Goal: Obtain resource: Obtain resource

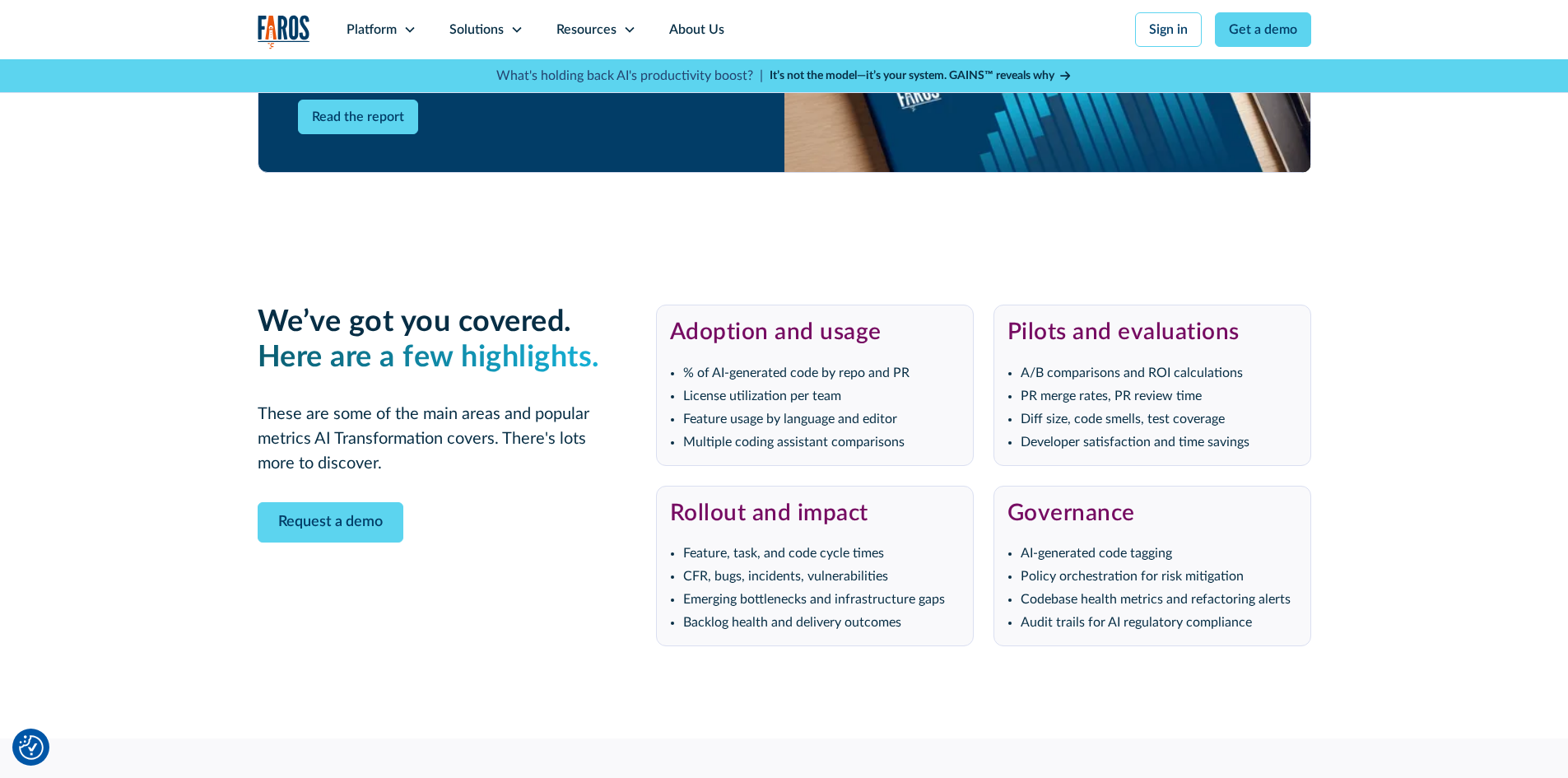
scroll to position [3375, 0]
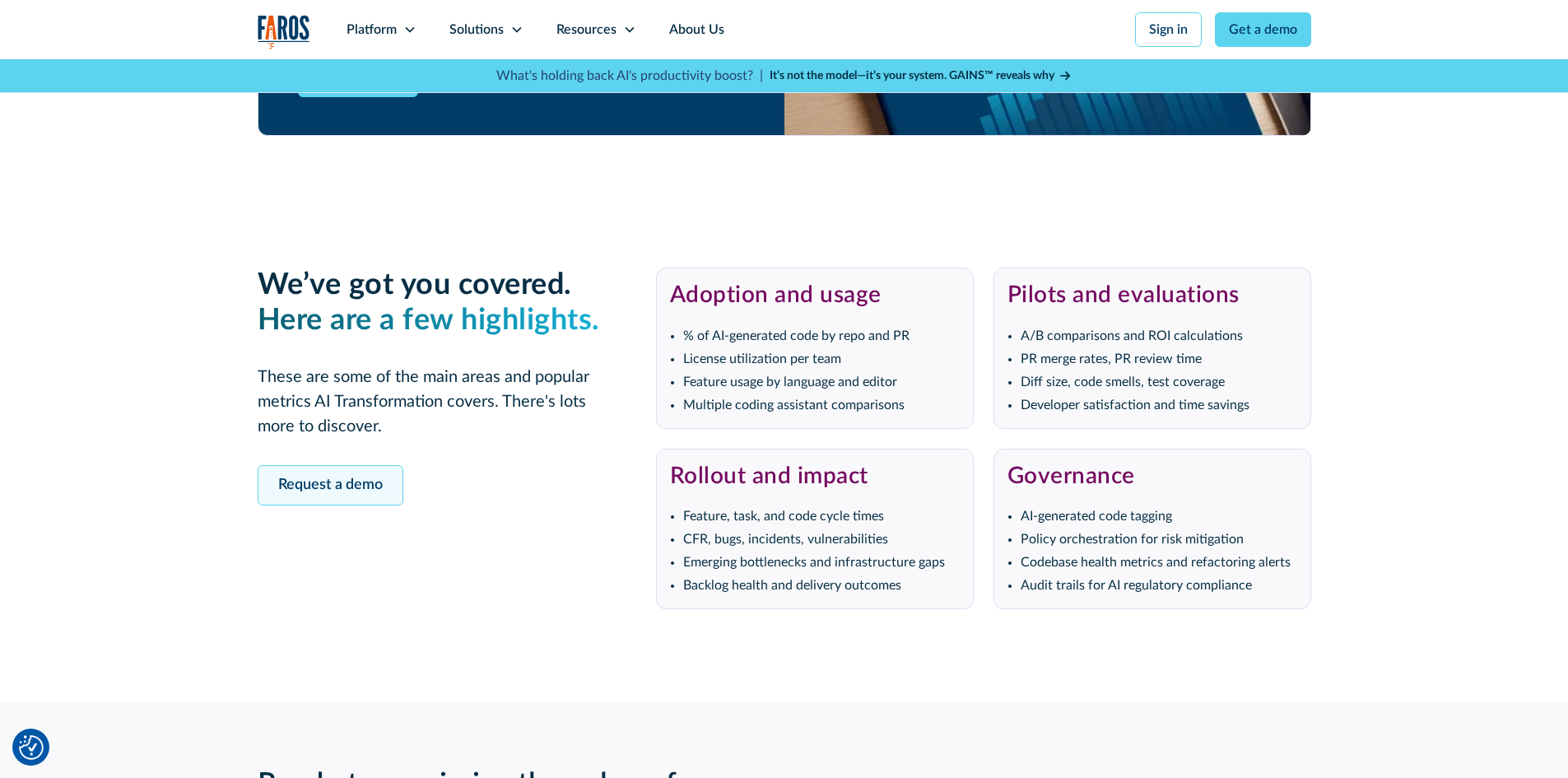
click at [327, 489] on link "Request a demo" at bounding box center [330, 486] width 146 height 41
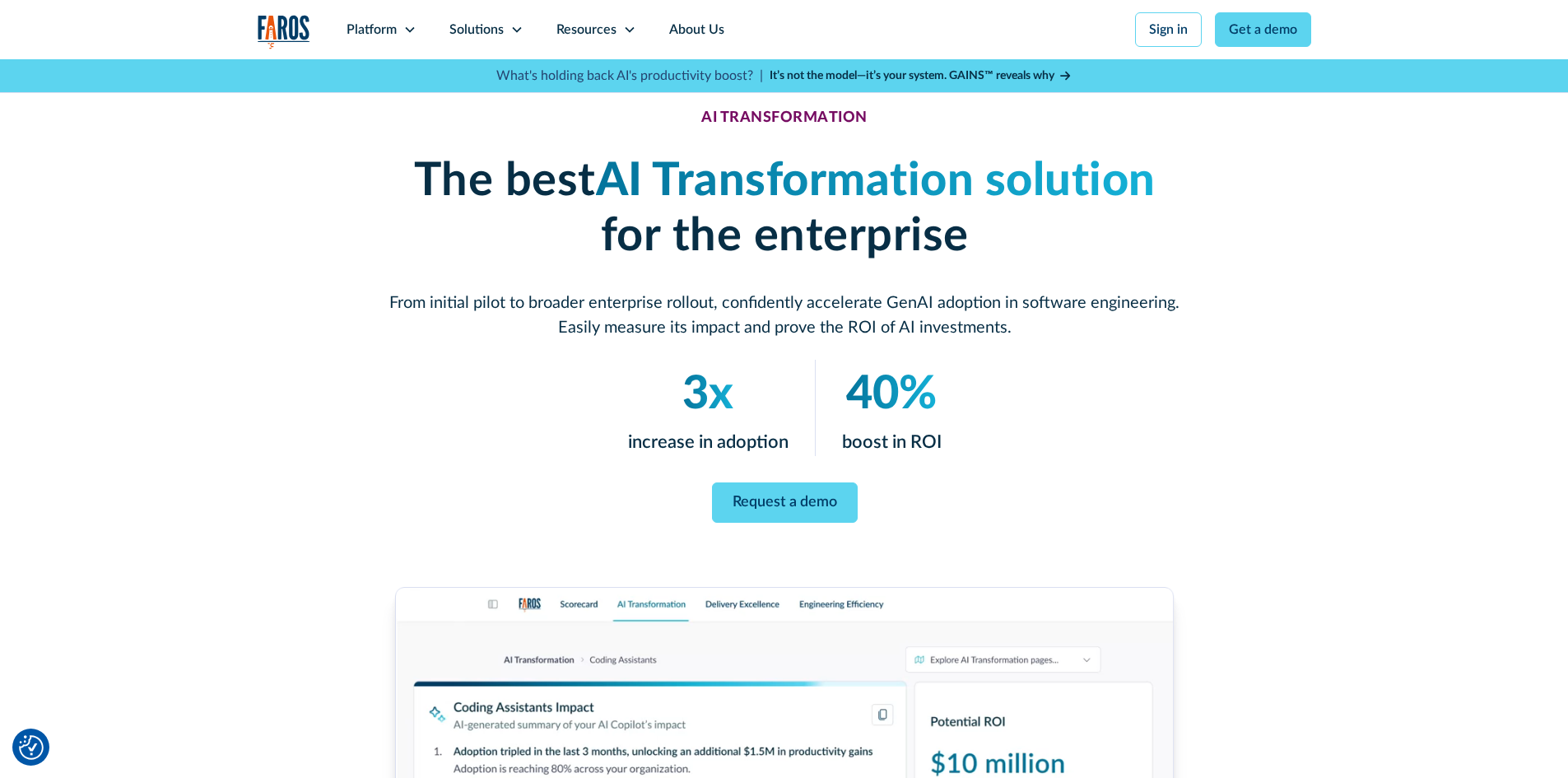
scroll to position [43, 0]
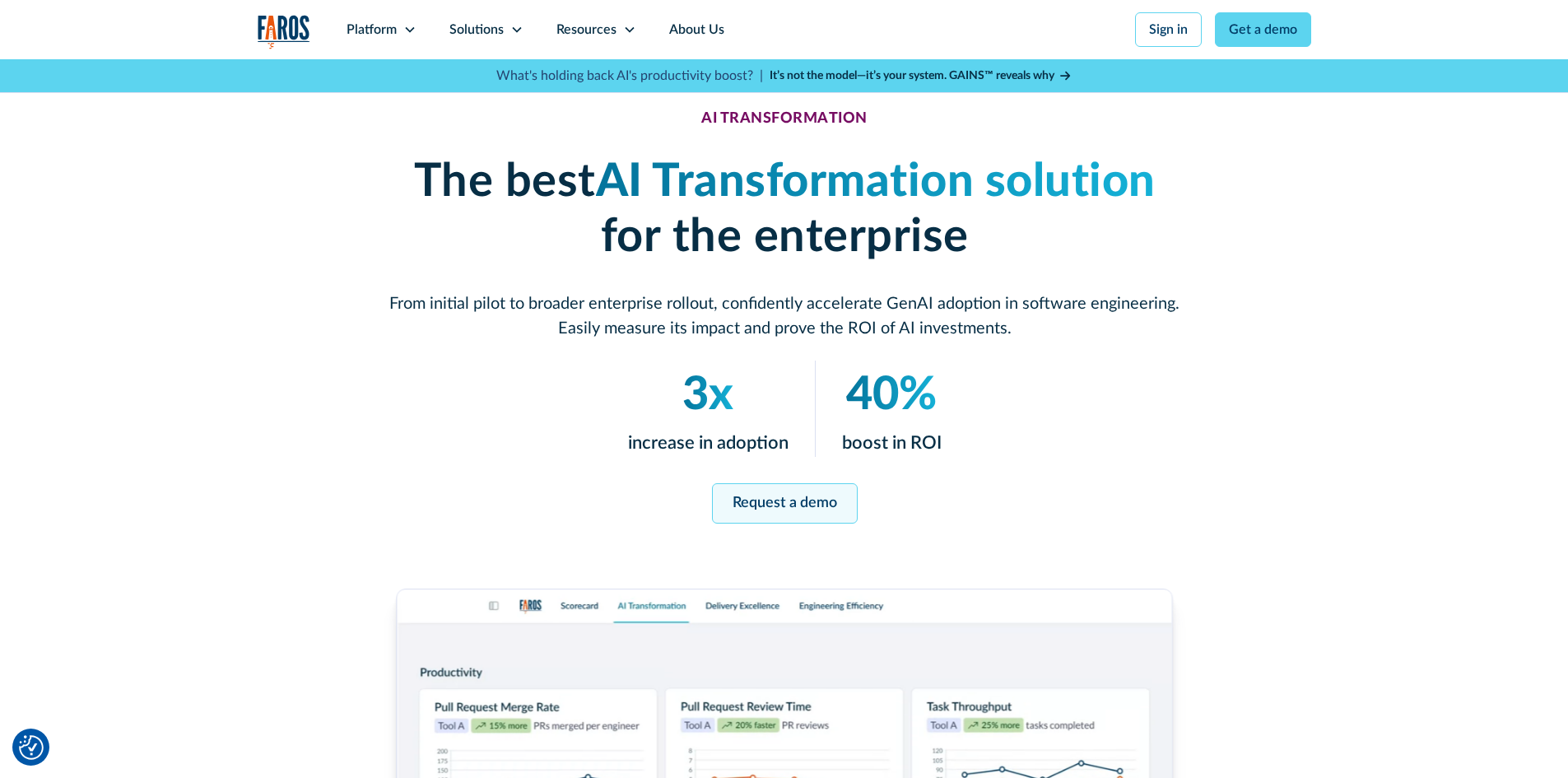
click at [769, 506] on link "Request a demo" at bounding box center [784, 503] width 146 height 41
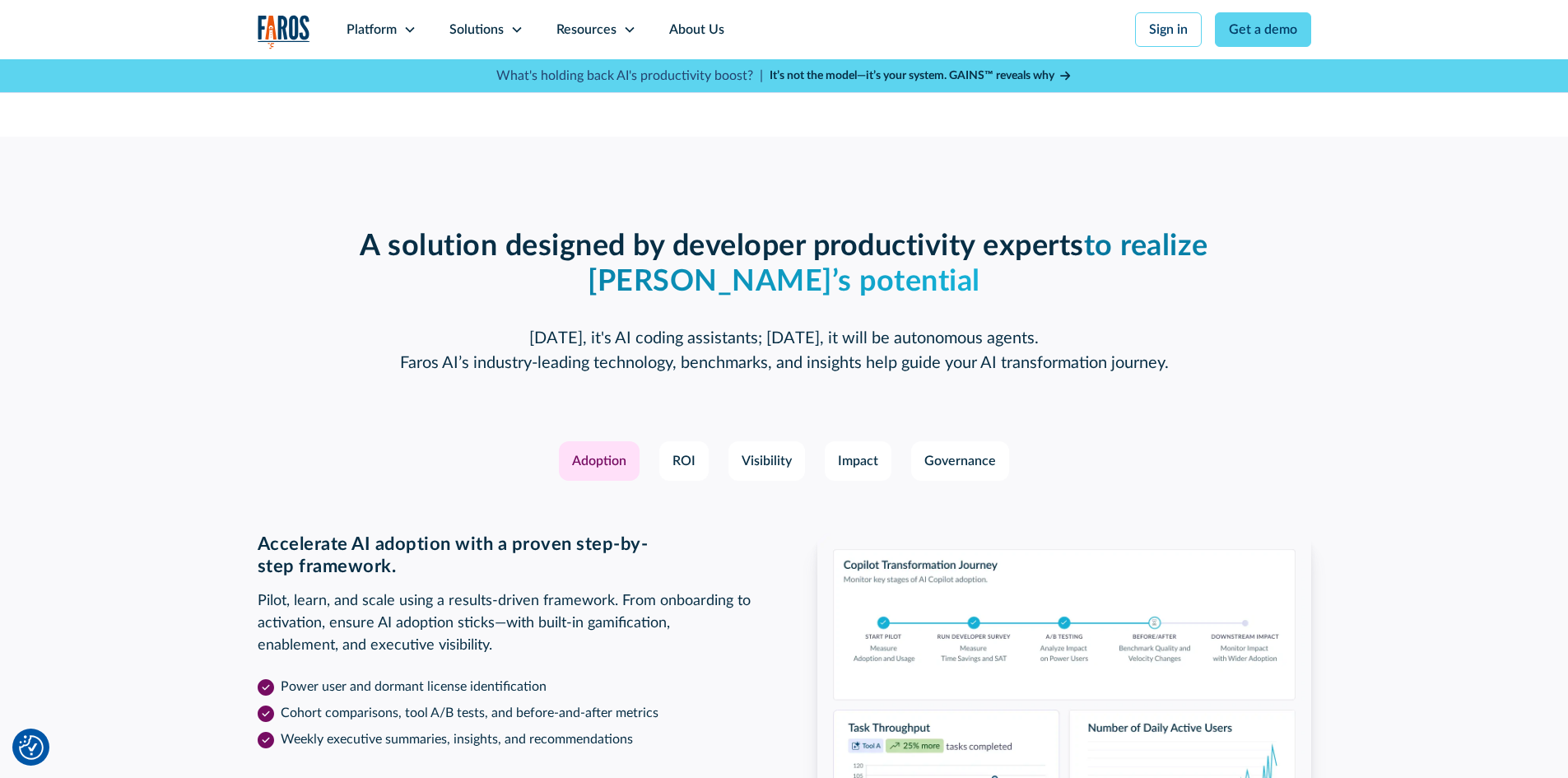
scroll to position [2183, 0]
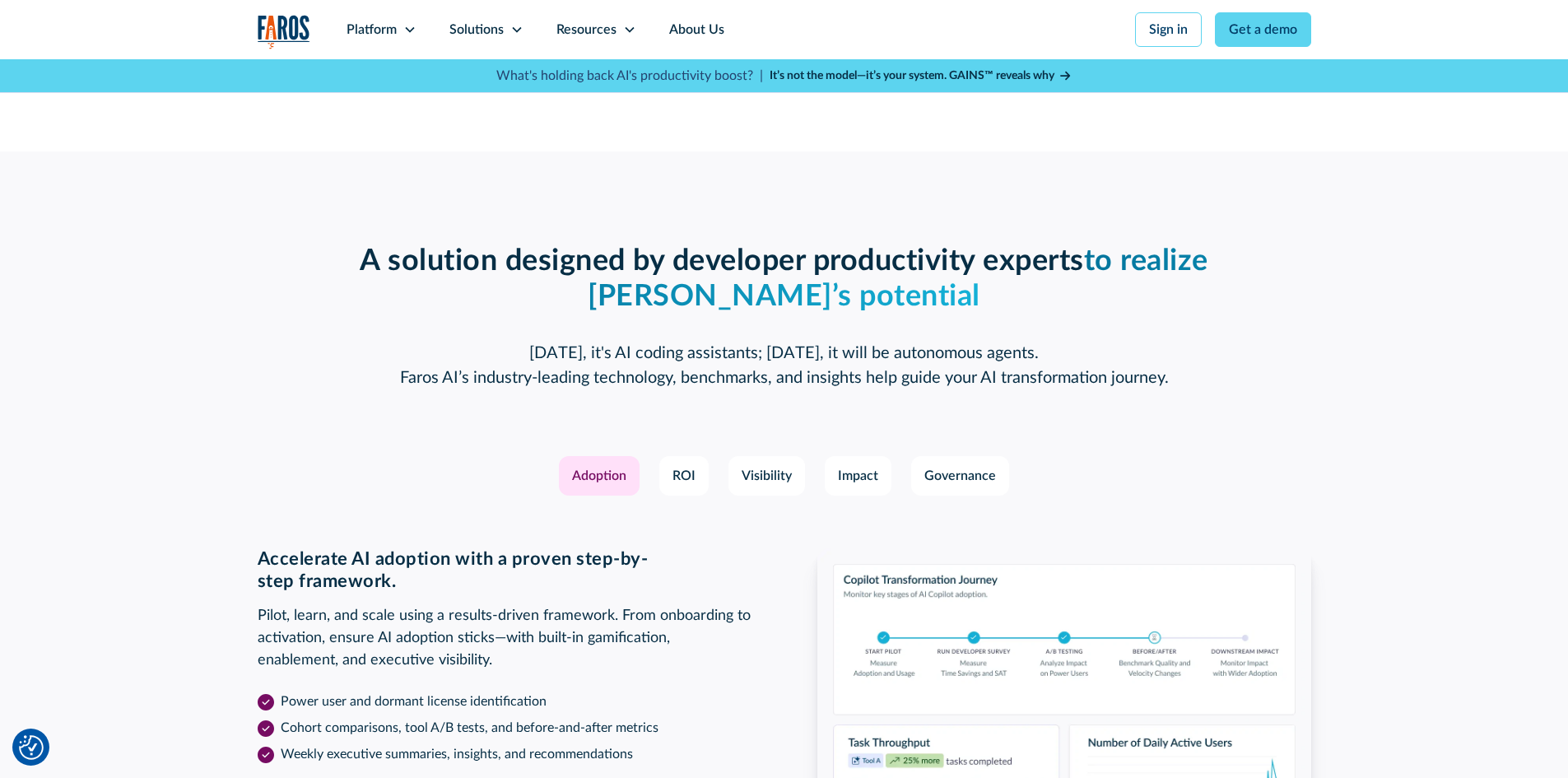
click at [604, 477] on div "Adoption" at bounding box center [599, 475] width 54 height 19
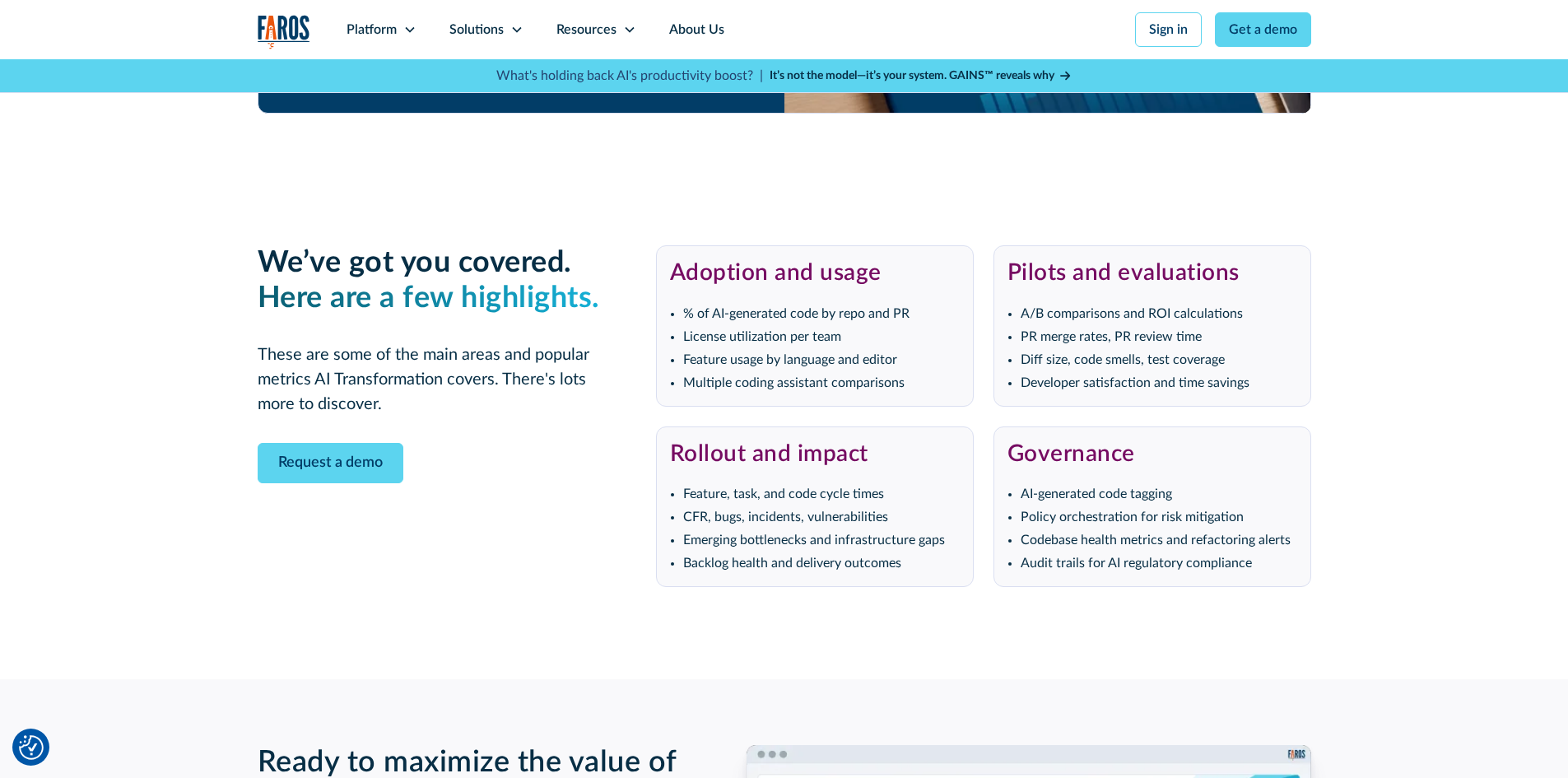
scroll to position [3418, 0]
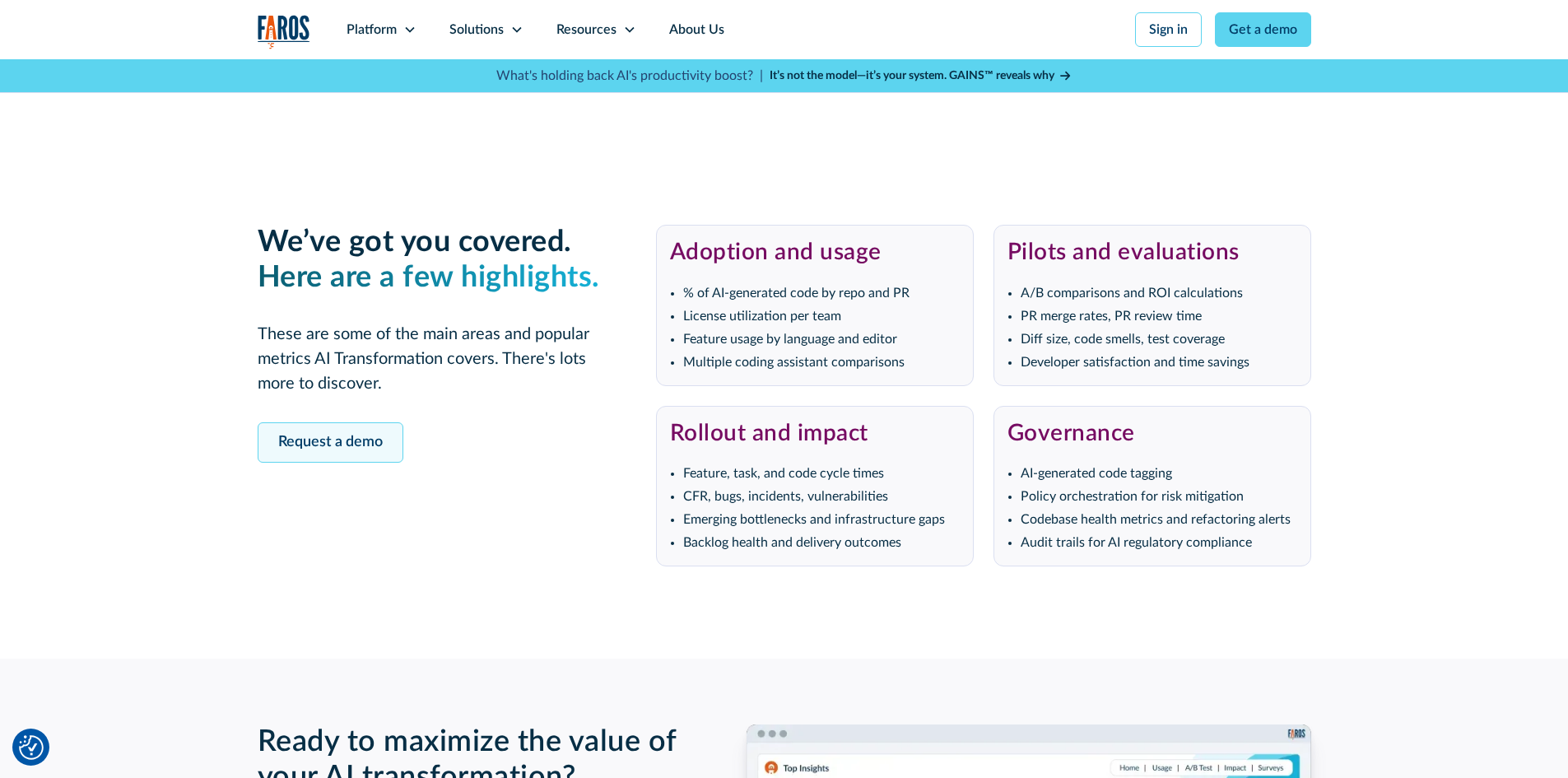
click at [359, 432] on link "Request a demo" at bounding box center [330, 442] width 146 height 41
click at [537, 447] on div "Request a demo" at bounding box center [430, 442] width 346 height 41
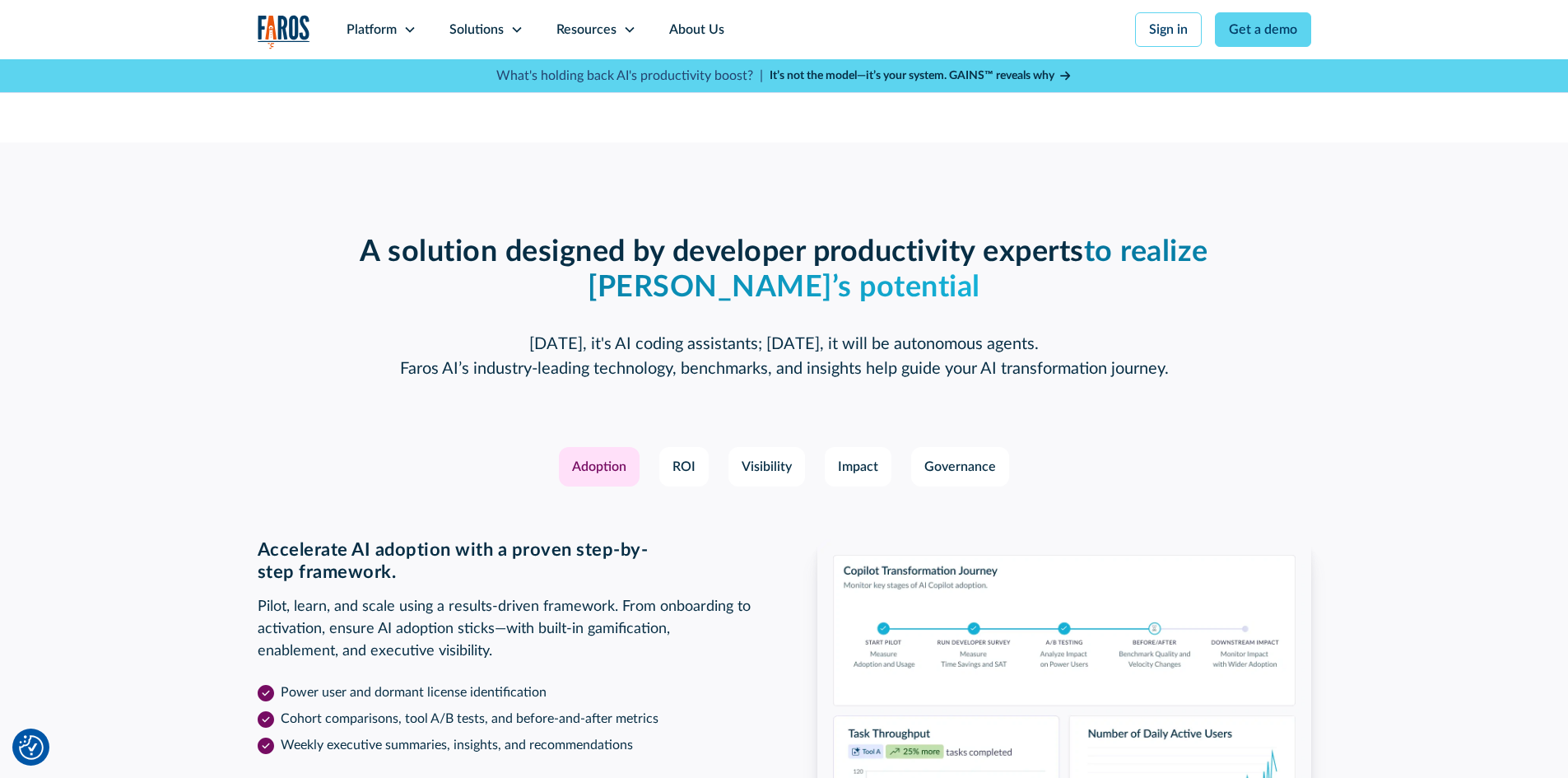
scroll to position [2183, 0]
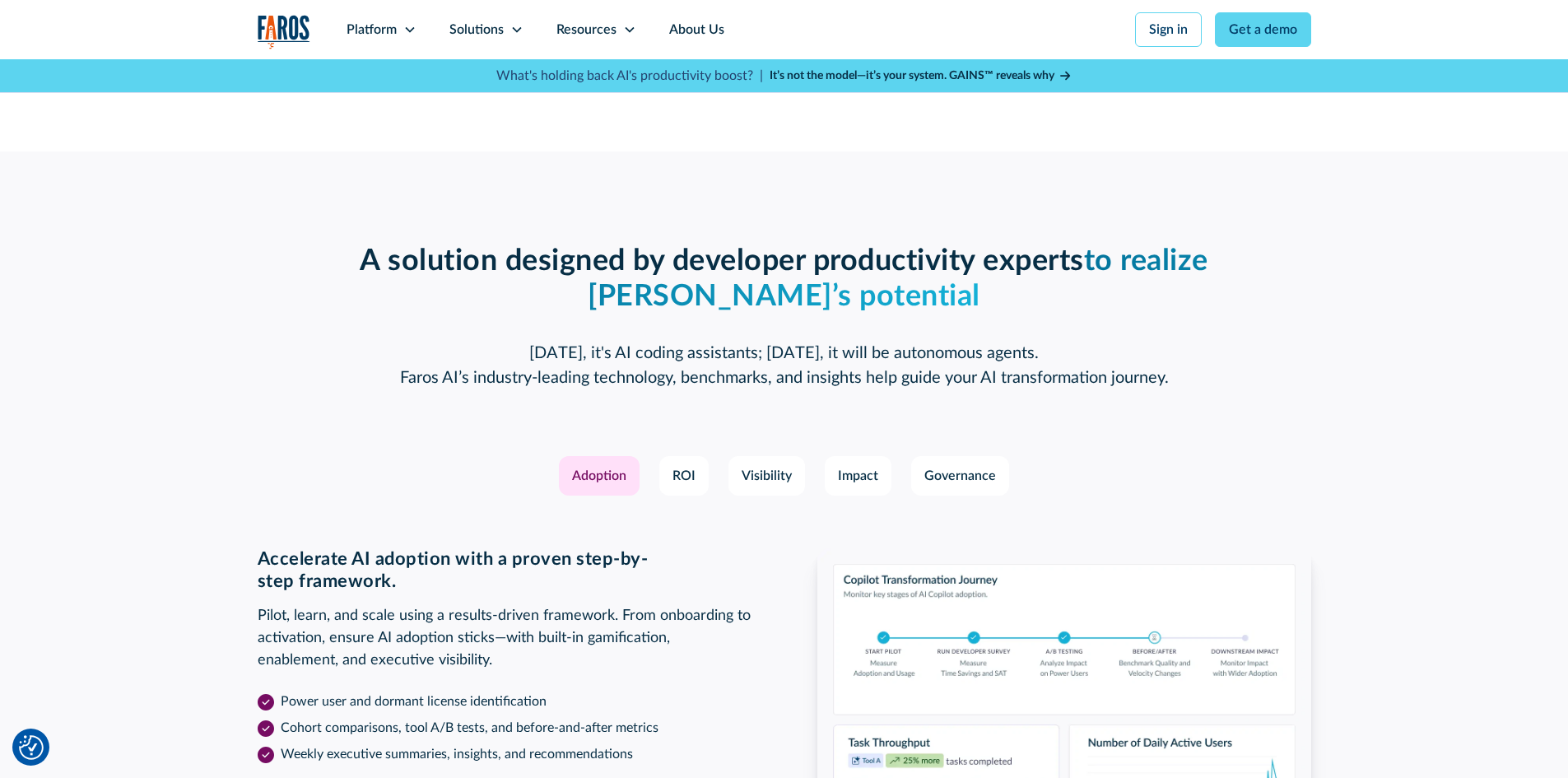
click at [947, 77] on strong "It’s not the model—it’s your system. GAINS™ reveals why" at bounding box center [912, 75] width 285 height 12
